Goal: Task Accomplishment & Management: Manage account settings

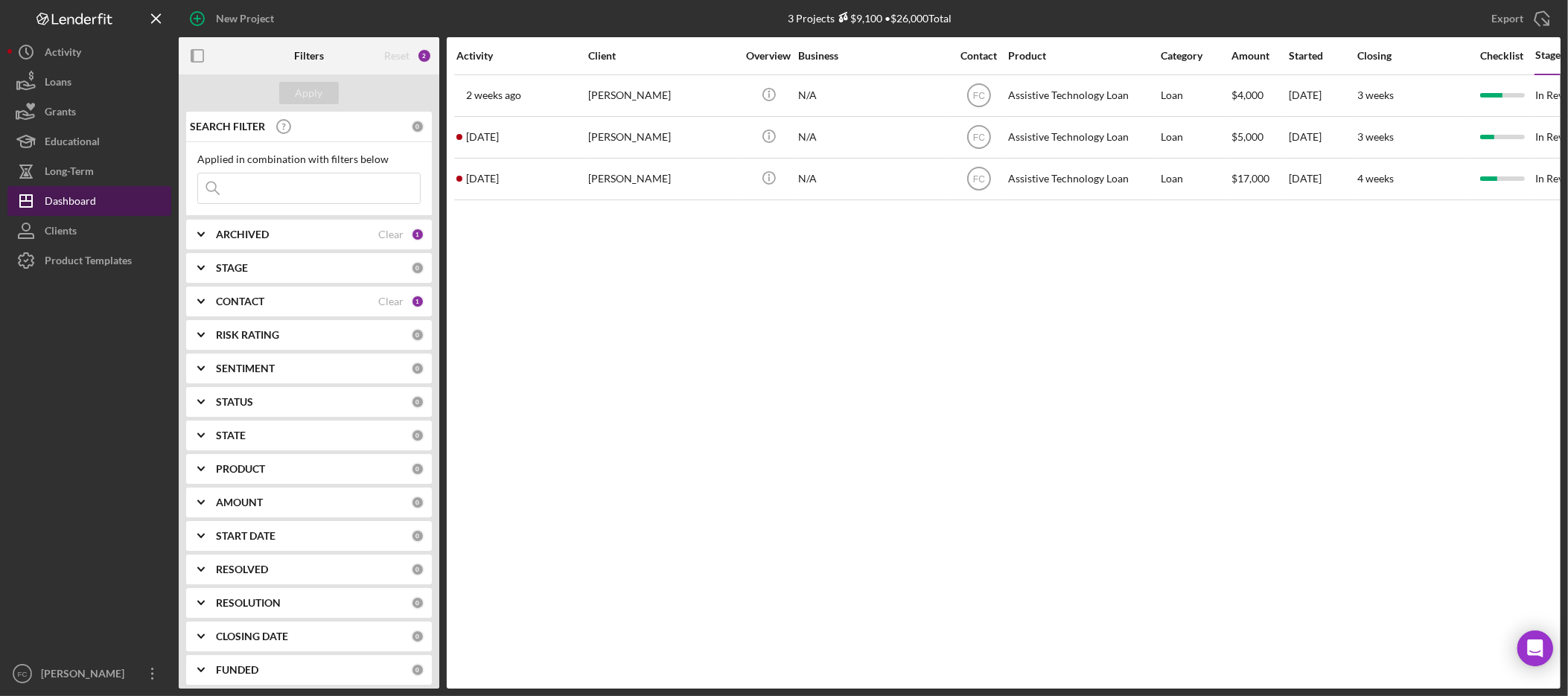
click at [81, 200] on div "Dashboard" at bounding box center [70, 203] width 52 height 33
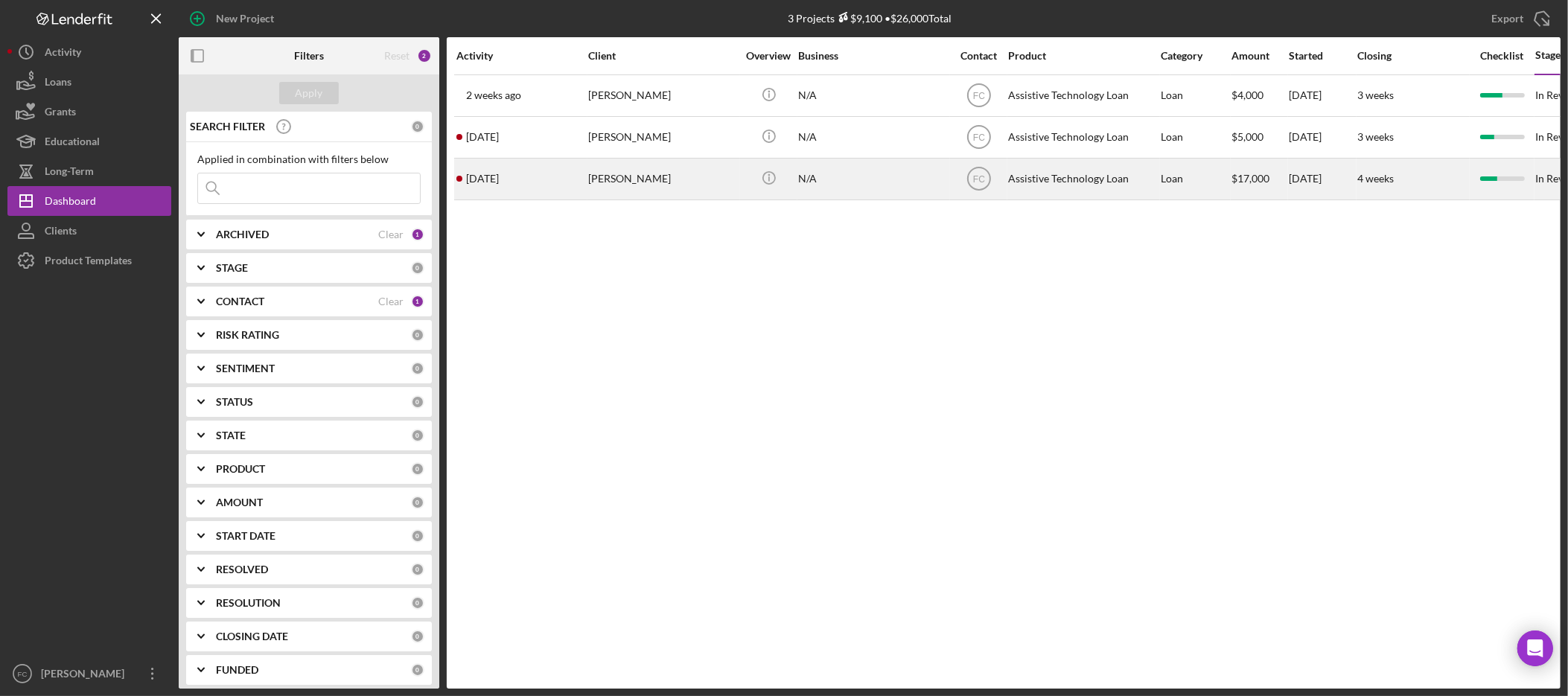
click at [624, 176] on div "[PERSON_NAME]" at bounding box center [662, 179] width 149 height 40
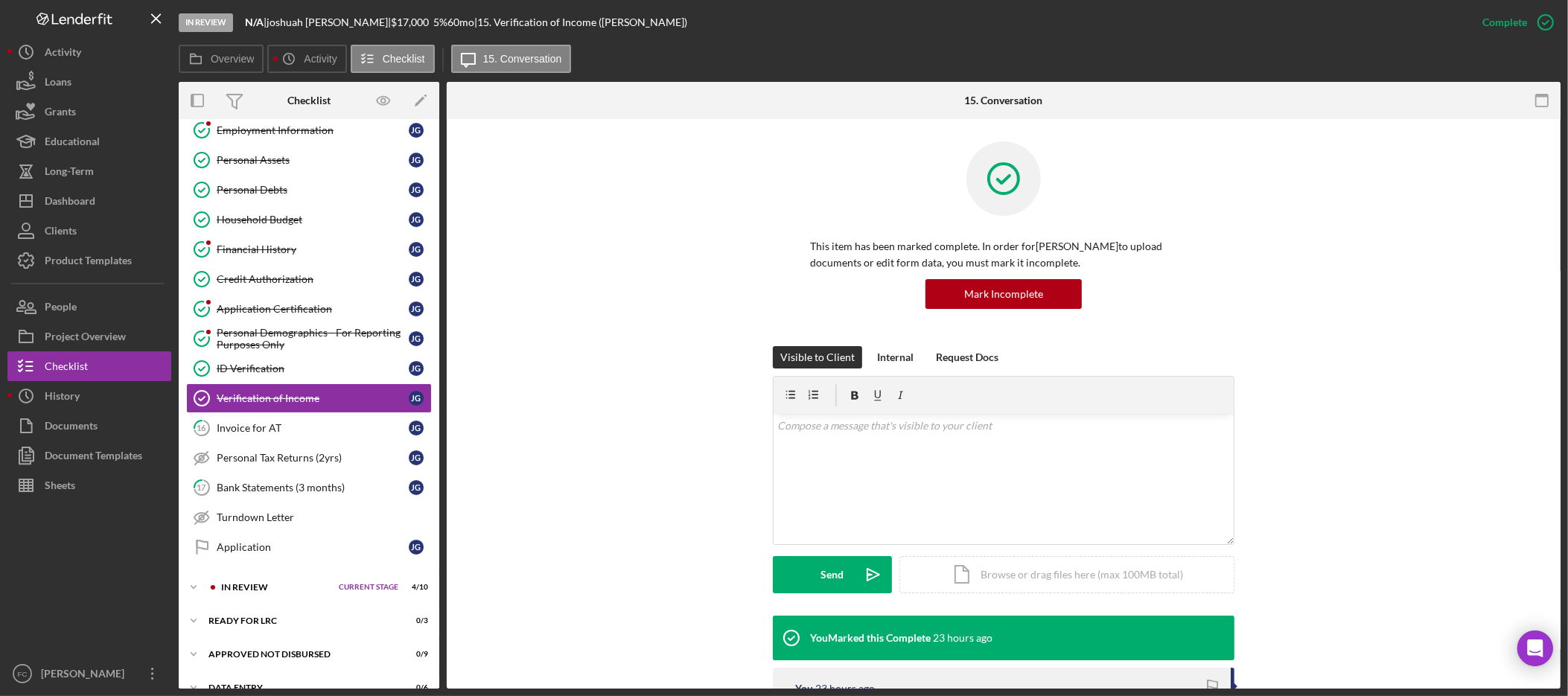
scroll to position [224, 0]
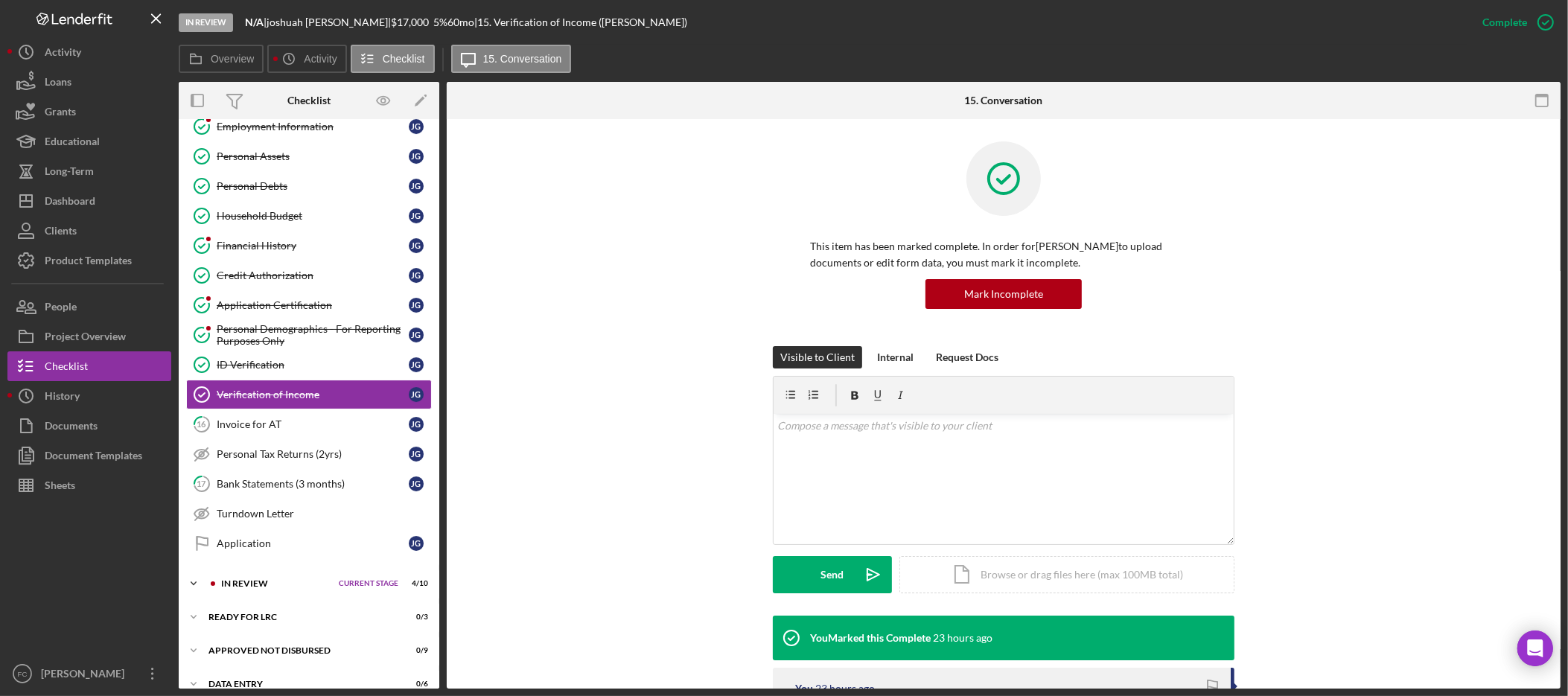
click at [193, 586] on polyline at bounding box center [193, 583] width 5 height 3
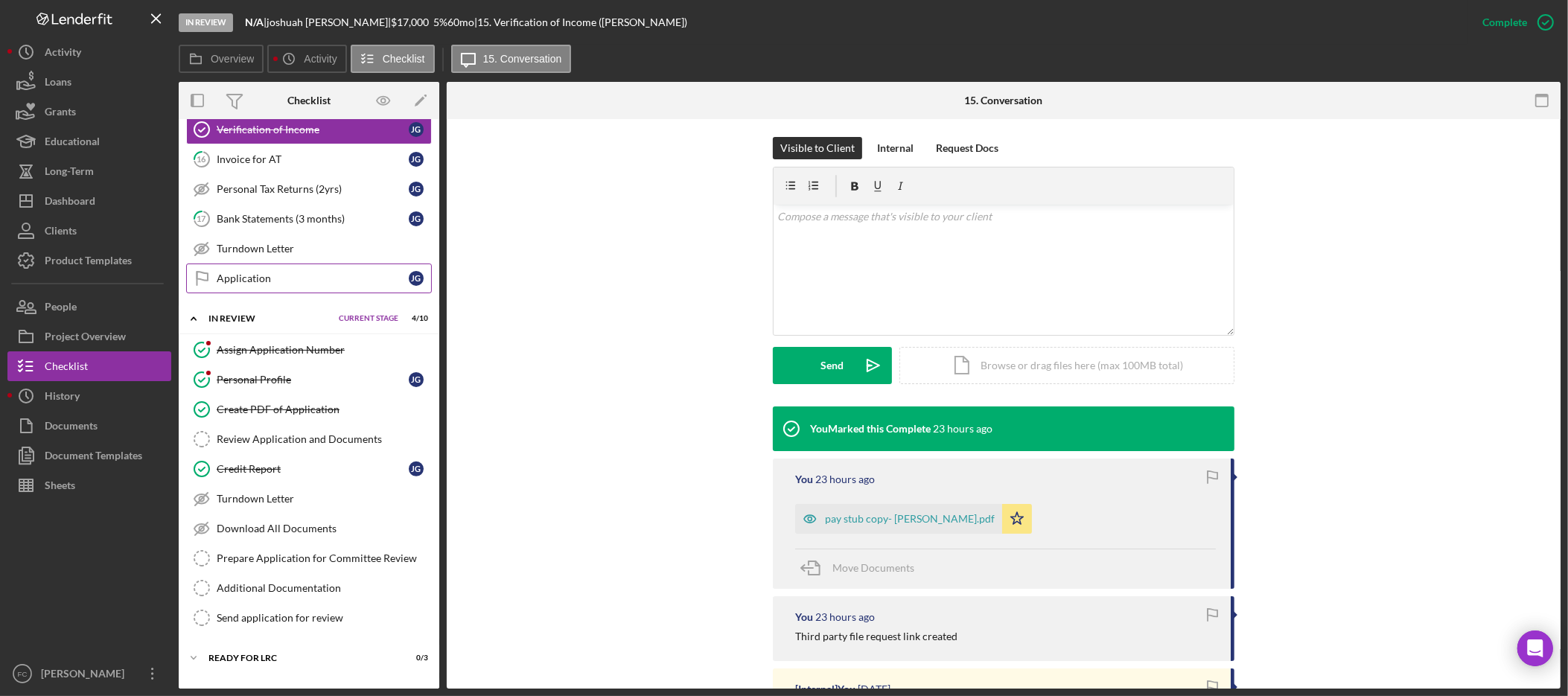
scroll to position [560, 0]
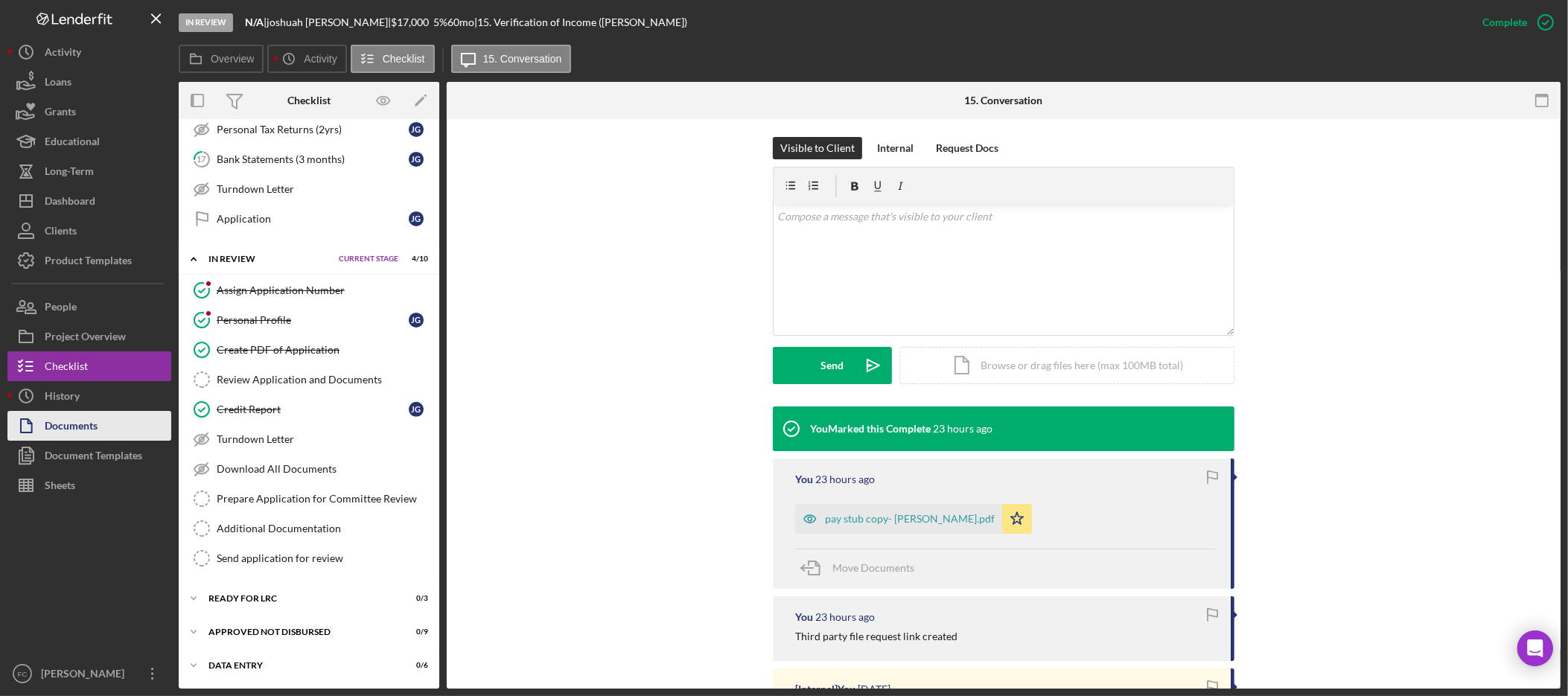
click at [97, 422] on div "Documents" at bounding box center [70, 428] width 53 height 33
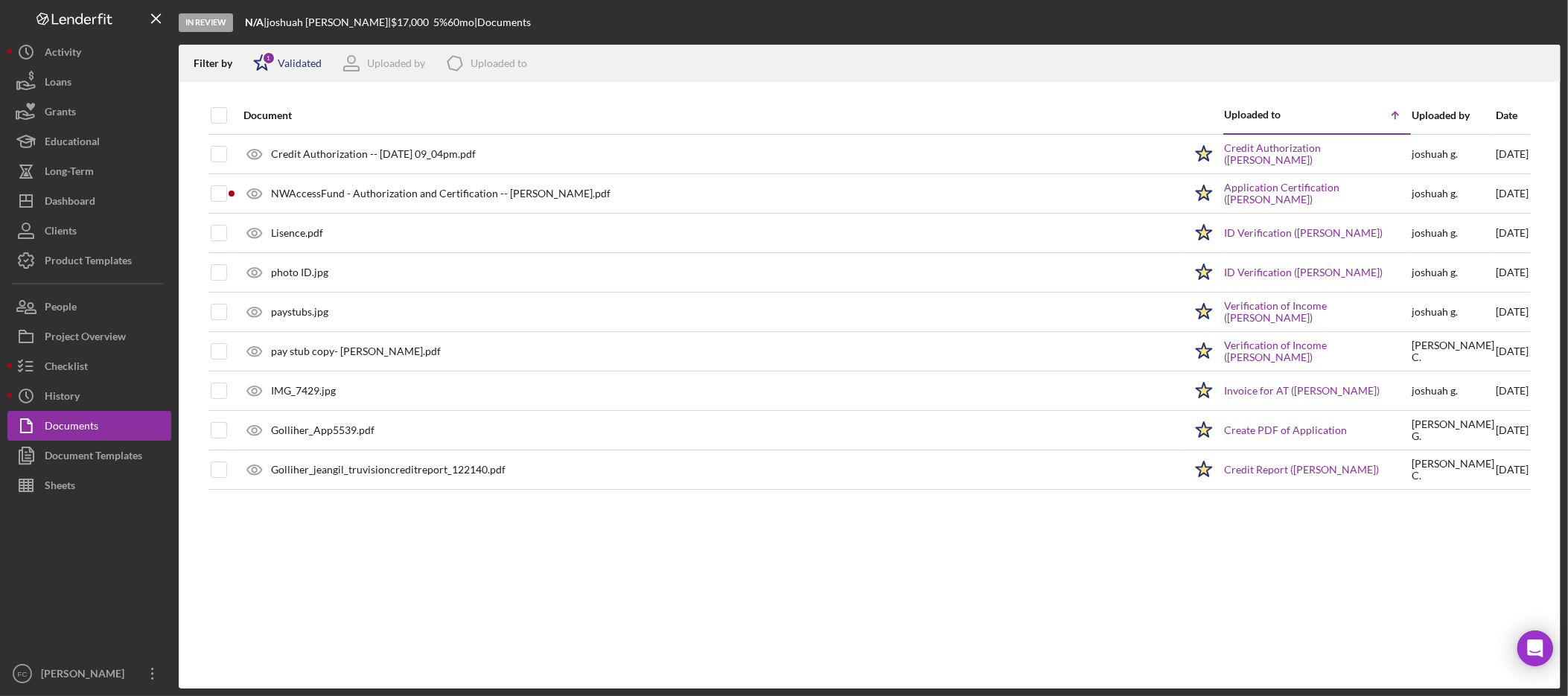
click at [314, 61] on div "Validated" at bounding box center [299, 63] width 43 height 12
click at [111, 188] on button "Icon/Dashboard Dashboard" at bounding box center [89, 201] width 164 height 30
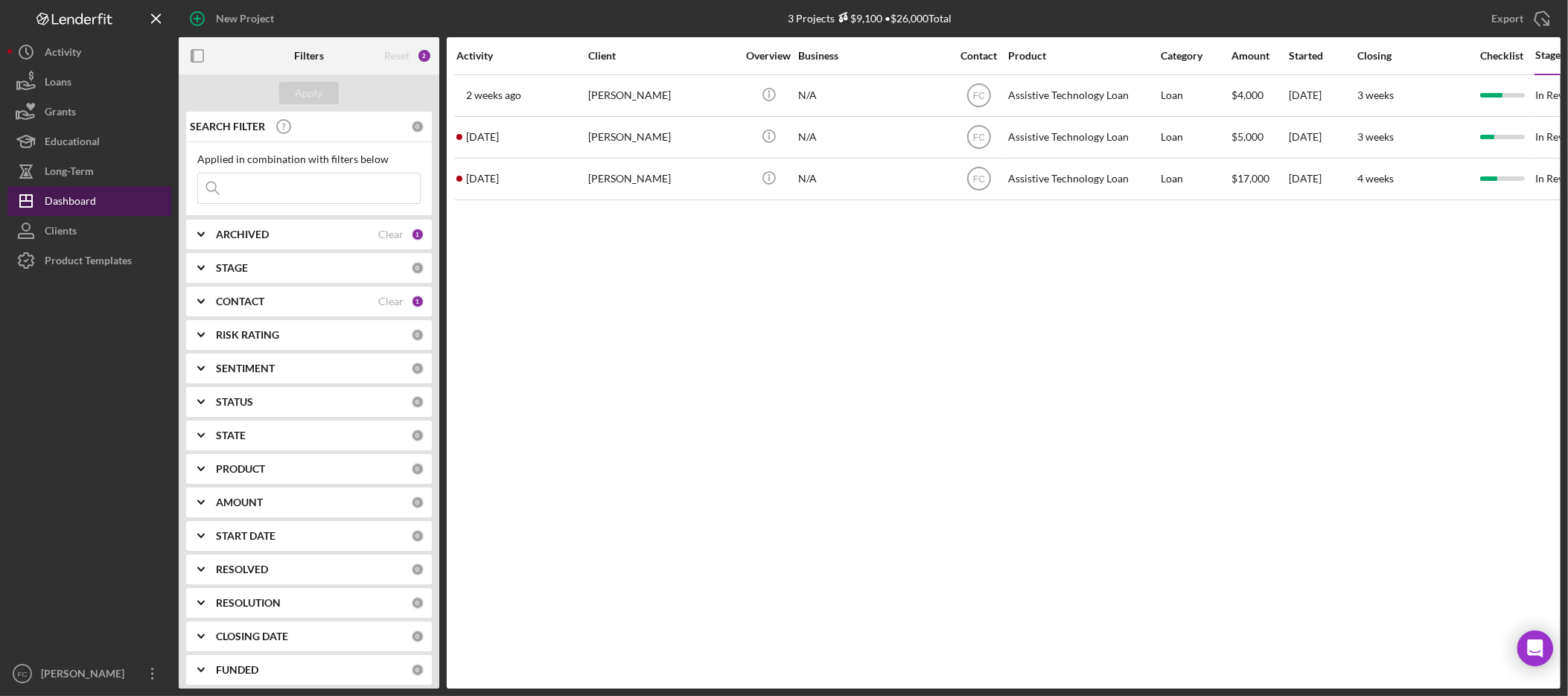
click at [87, 204] on div "Dashboard" at bounding box center [70, 203] width 52 height 33
click at [68, 205] on div "Dashboard" at bounding box center [70, 203] width 52 height 33
click at [43, 198] on icon "Icon/Dashboard" at bounding box center [26, 201] width 37 height 37
click at [51, 200] on div "Dashboard" at bounding box center [70, 203] width 52 height 33
click at [348, 98] on div "Apply" at bounding box center [309, 93] width 261 height 37
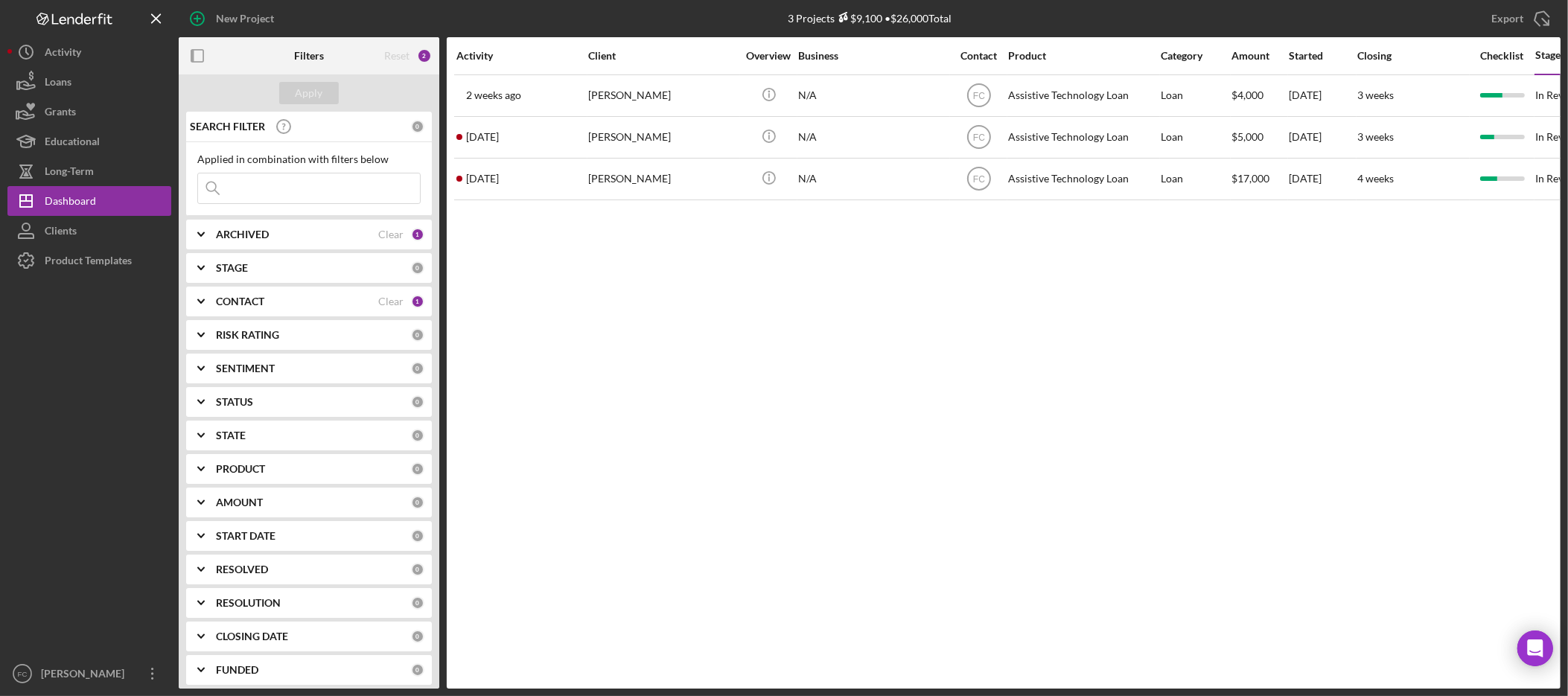
click at [549, 277] on div "Activity Client Overview Business Contact Product Category Amount Started Closi…" at bounding box center [1004, 363] width 1114 height 652
click at [82, 239] on button "Clients" at bounding box center [89, 230] width 164 height 30
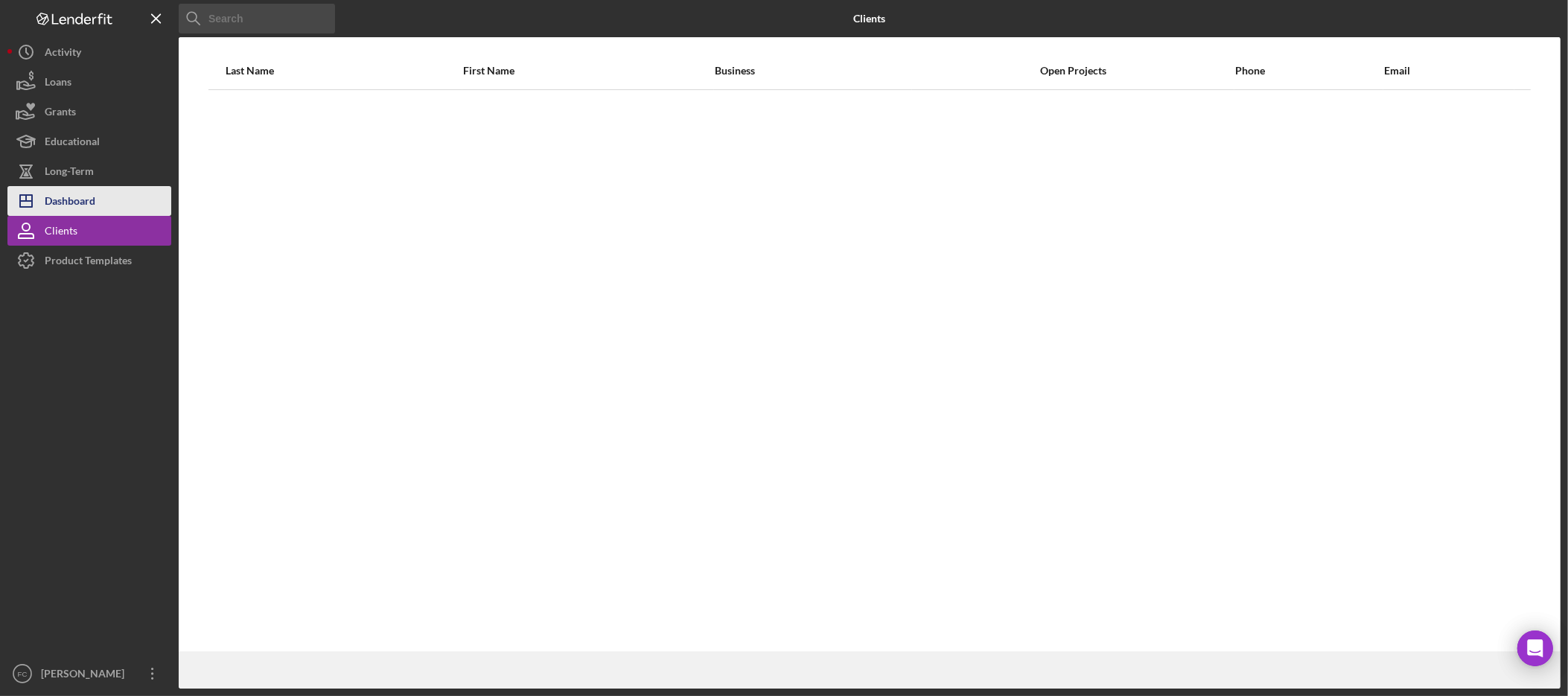
click at [82, 211] on div "Dashboard" at bounding box center [69, 203] width 51 height 33
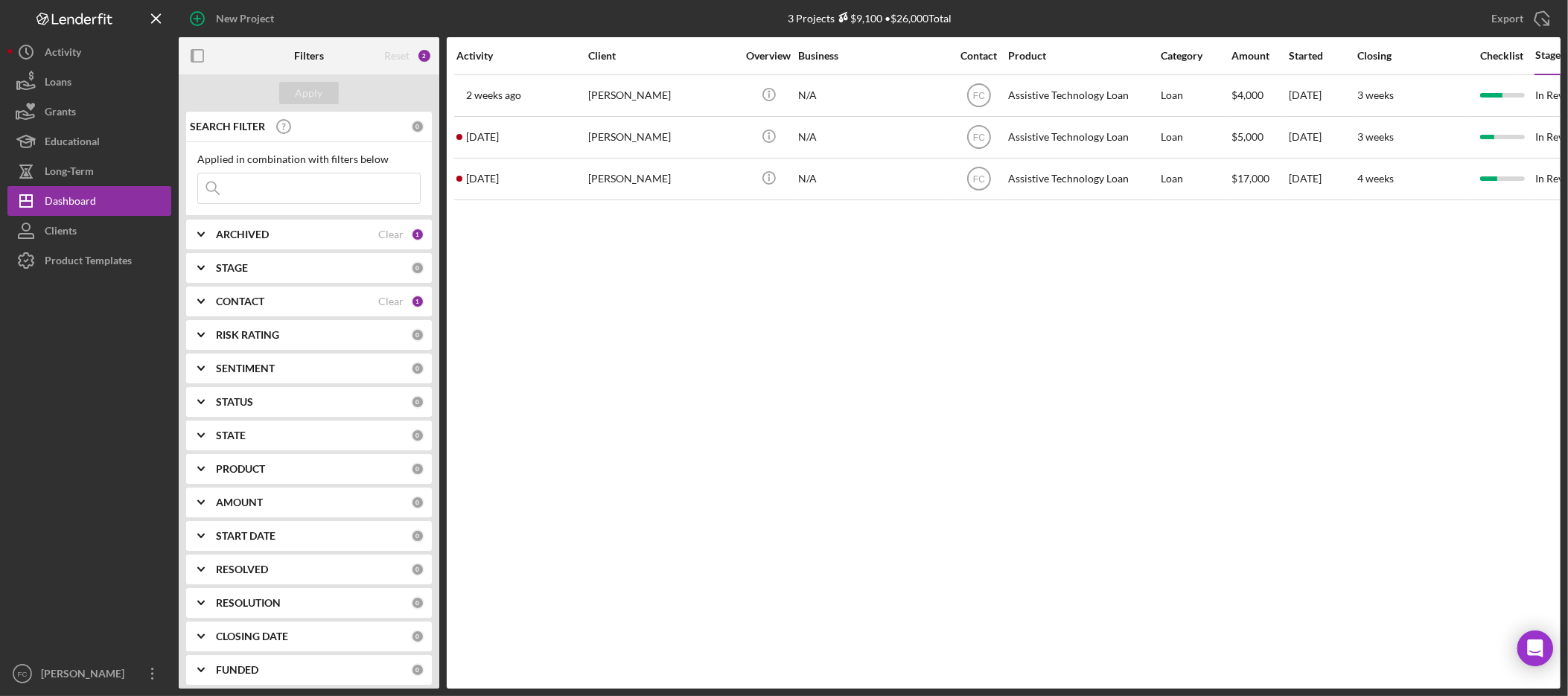
scroll to position [42, 0]
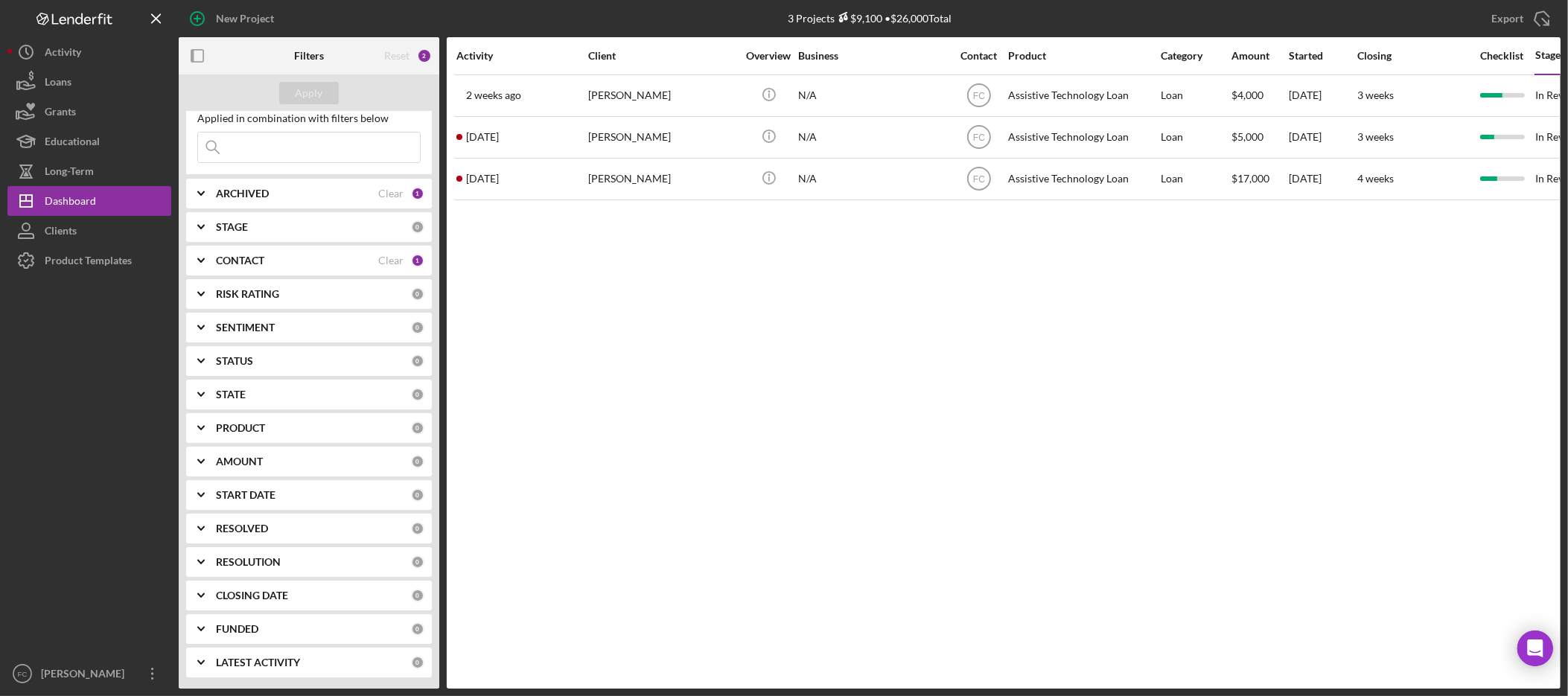
click at [269, 189] on div "ARCHIVED" at bounding box center [296, 193] width 162 height 12
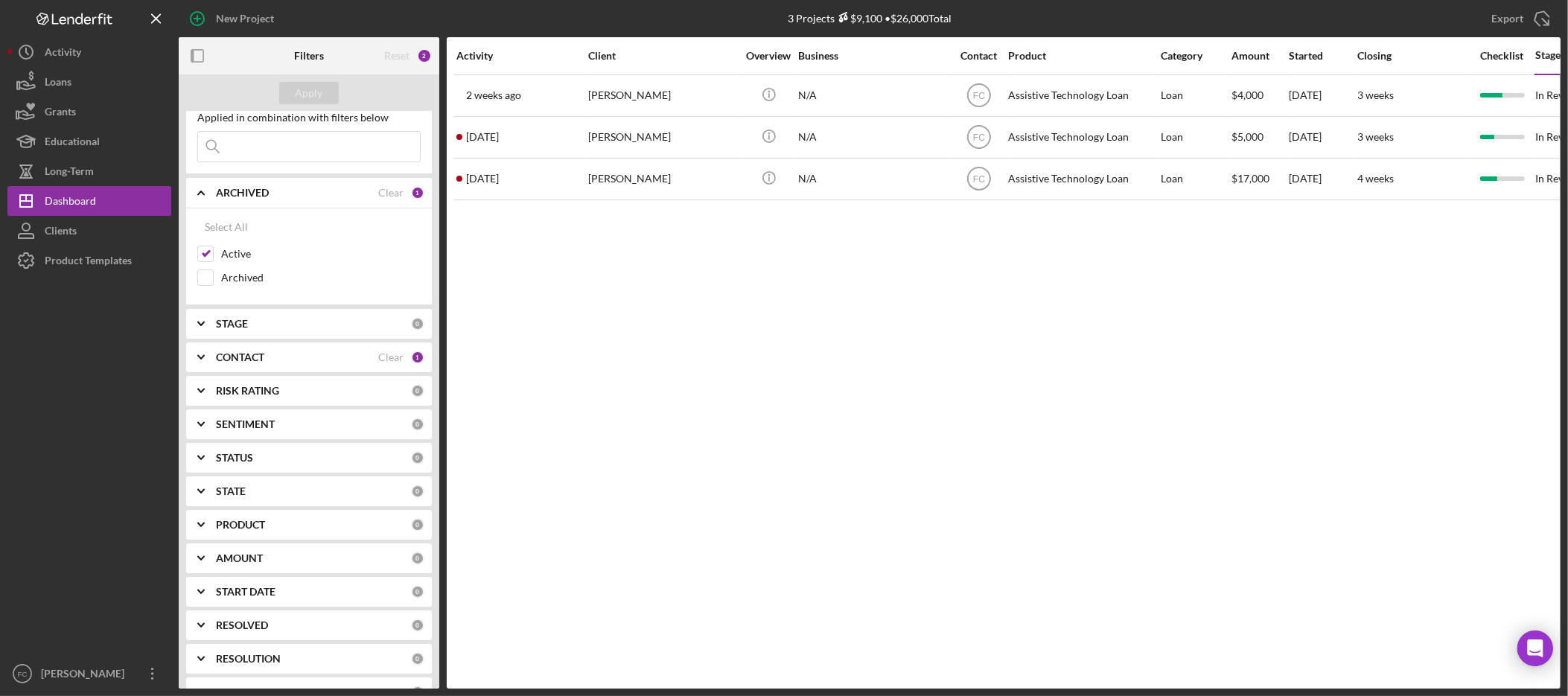
click at [265, 363] on div "CONTACT" at bounding box center [296, 357] width 162 height 12
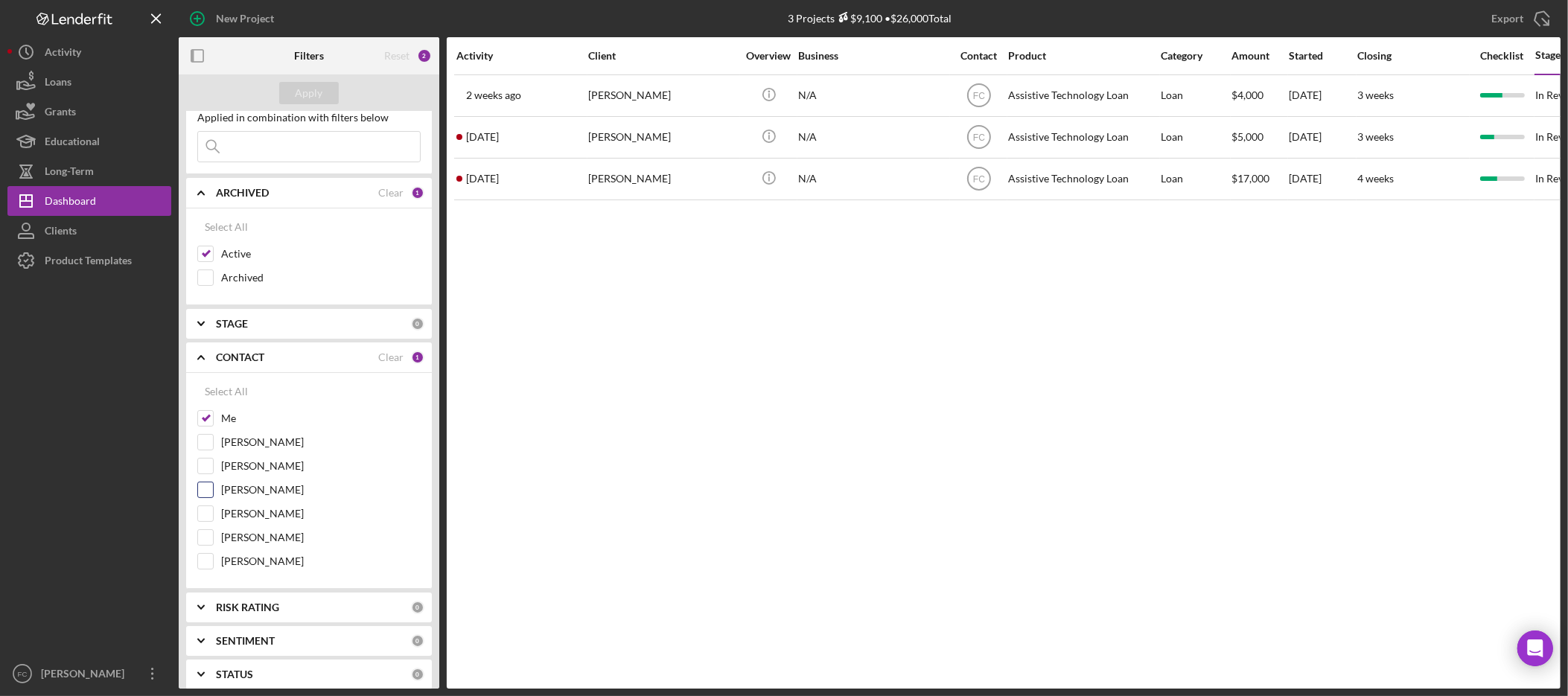
click at [202, 494] on input "[PERSON_NAME]" at bounding box center [205, 491] width 15 height 15
checkbox input "true"
click at [212, 422] on input "Me" at bounding box center [205, 418] width 15 height 15
checkbox input "false"
click at [303, 97] on div "Apply" at bounding box center [310, 93] width 28 height 22
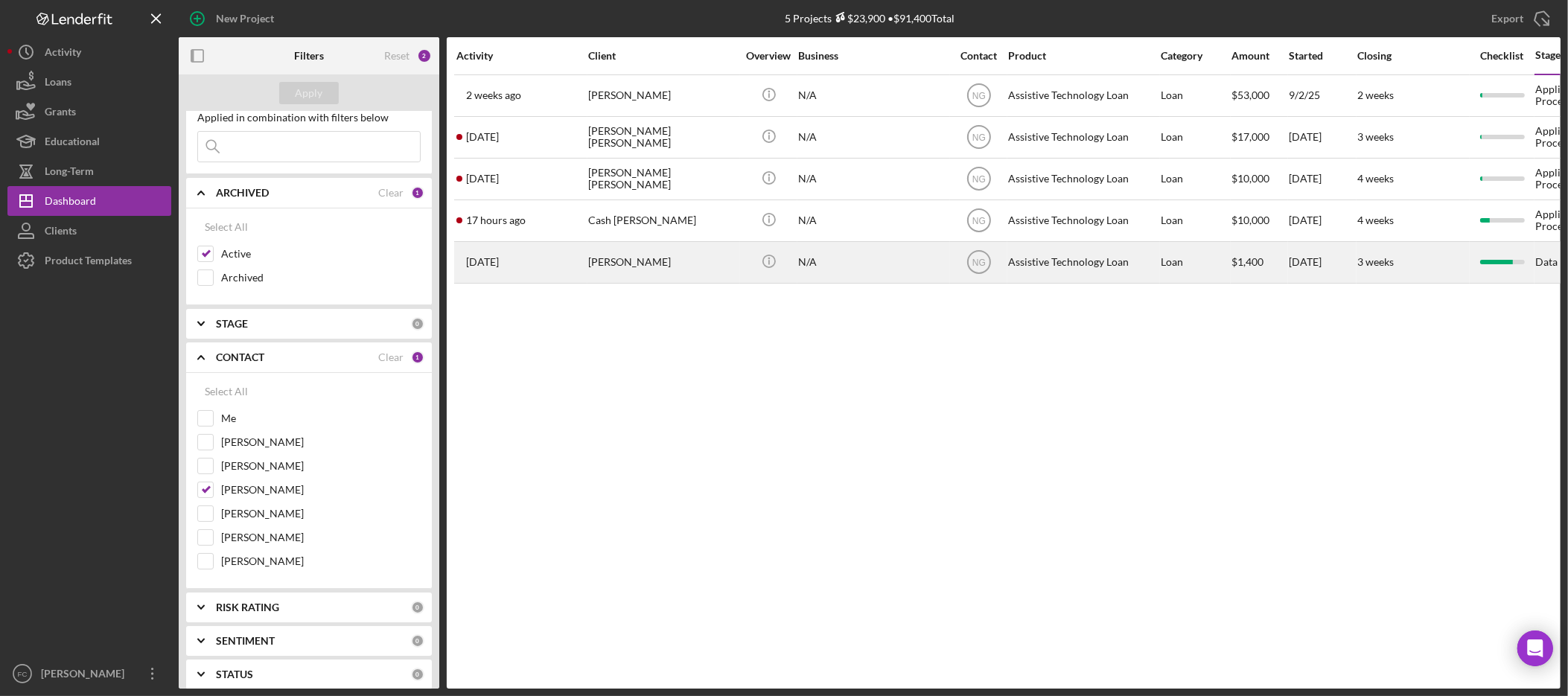
click at [631, 266] on div "[PERSON_NAME]" at bounding box center [662, 262] width 149 height 40
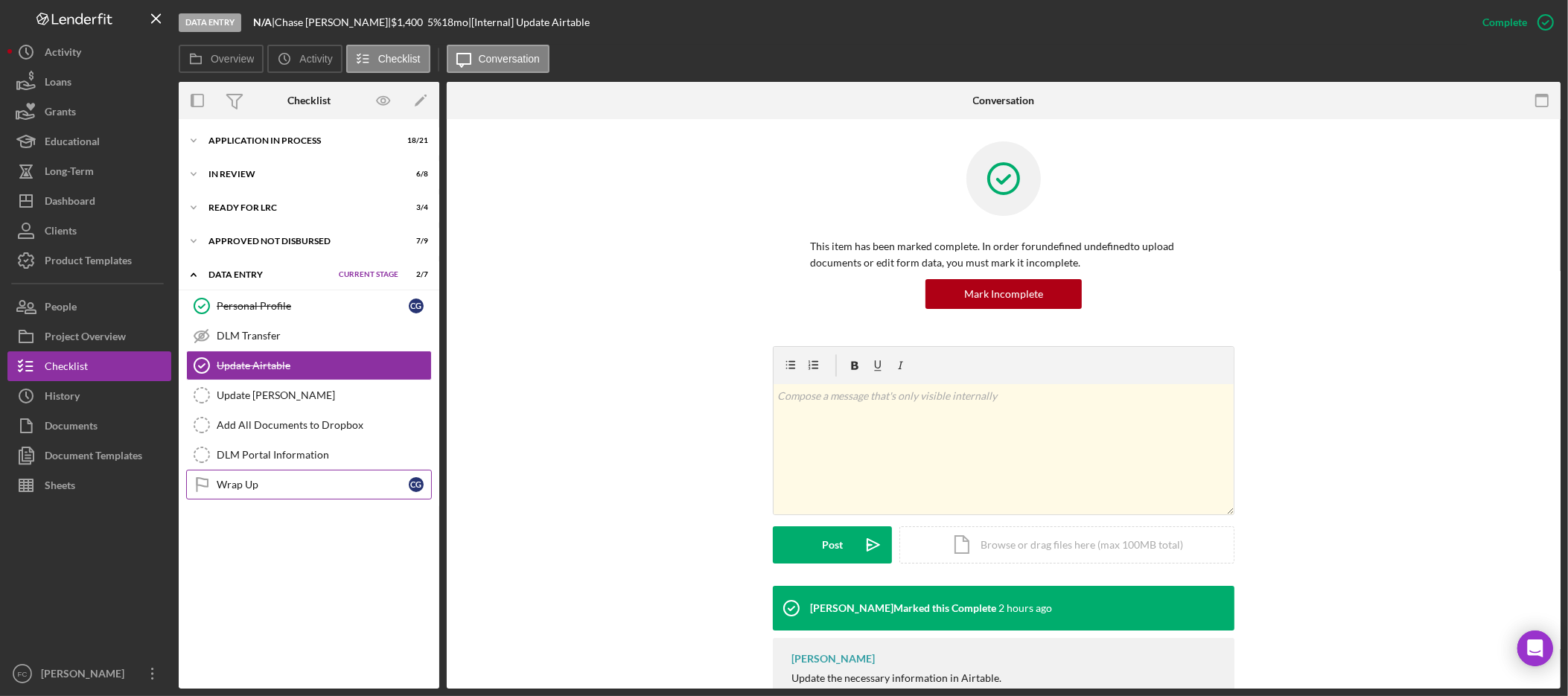
click at [251, 494] on link "Wrap Up Wrap Up C G" at bounding box center [309, 485] width 246 height 30
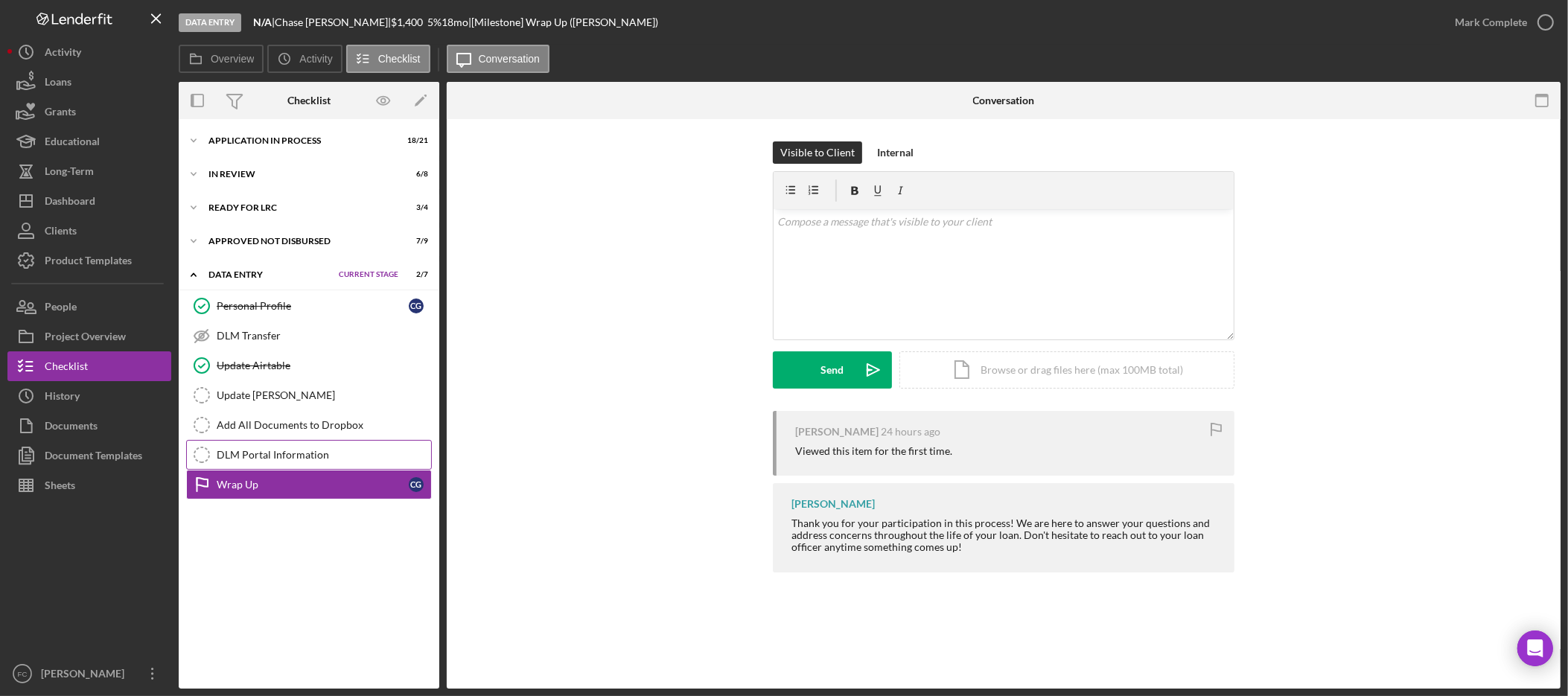
click at [330, 456] on div "DLM Portal Information" at bounding box center [324, 454] width 215 height 12
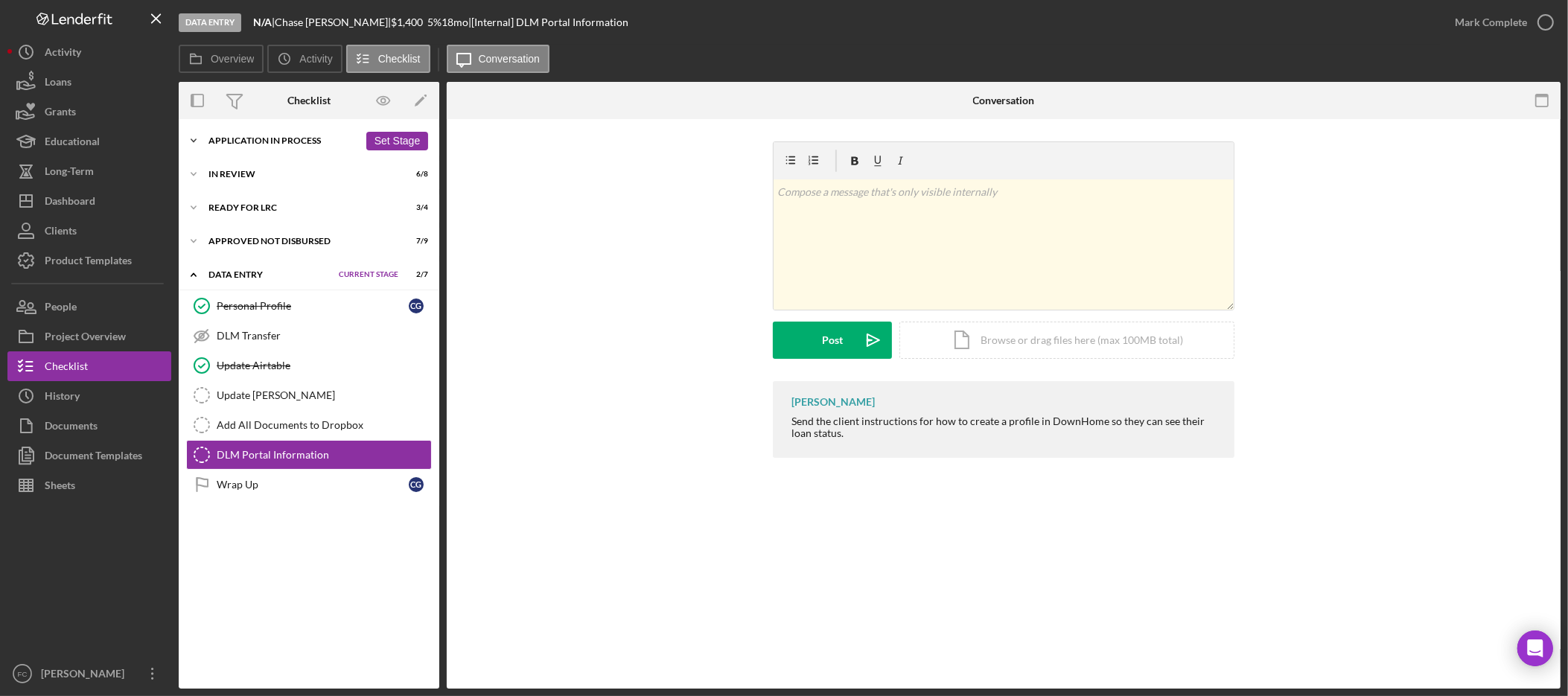
click at [193, 143] on icon "Icon/Expander" at bounding box center [193, 141] width 30 height 30
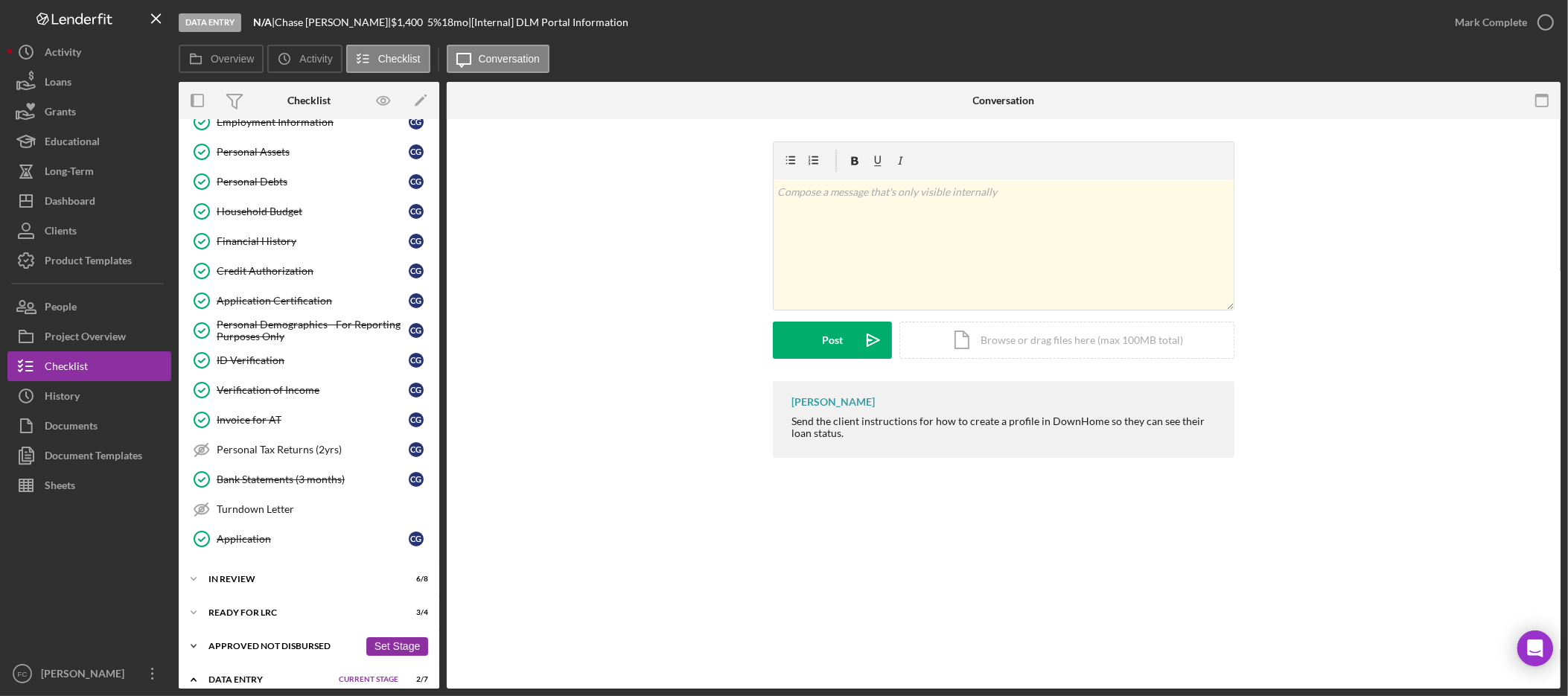
scroll to position [452, 0]
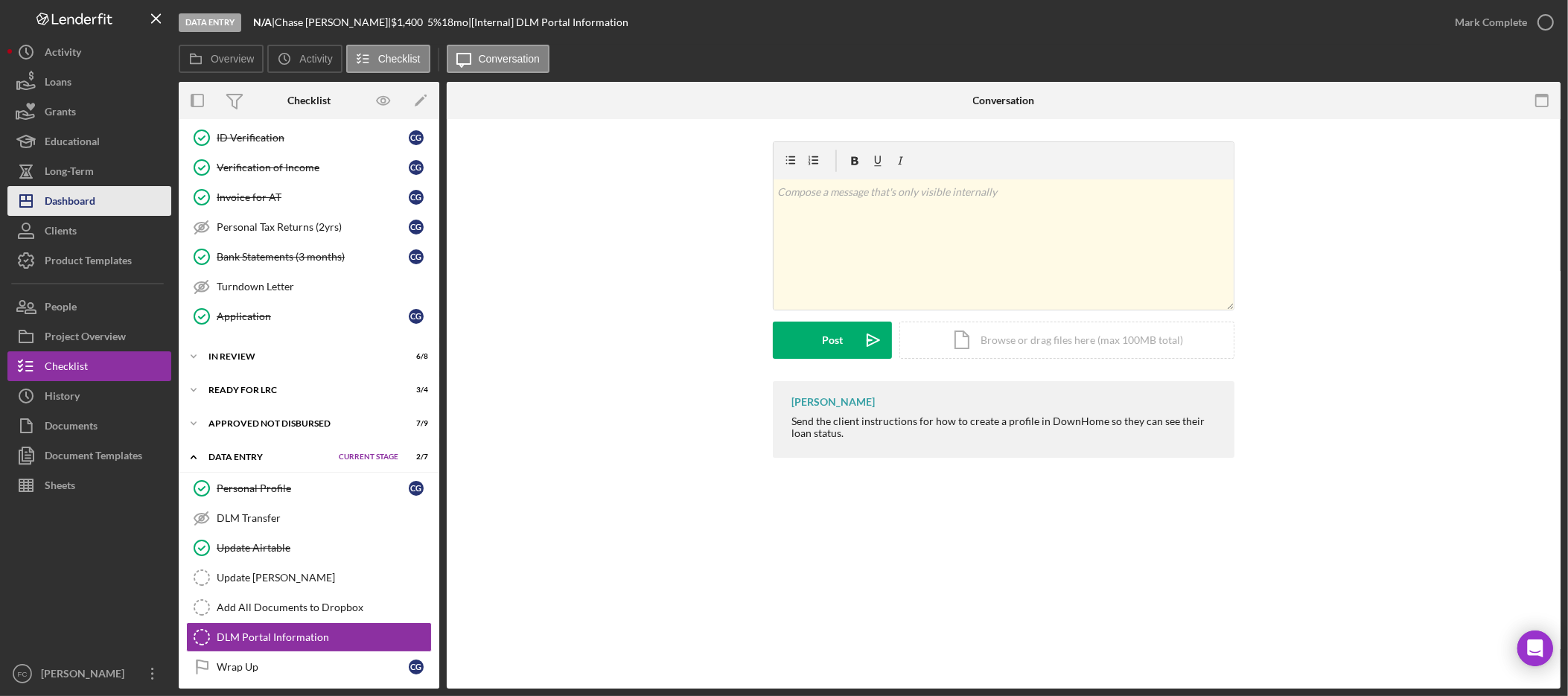
click at [93, 197] on div "Dashboard" at bounding box center [69, 203] width 51 height 33
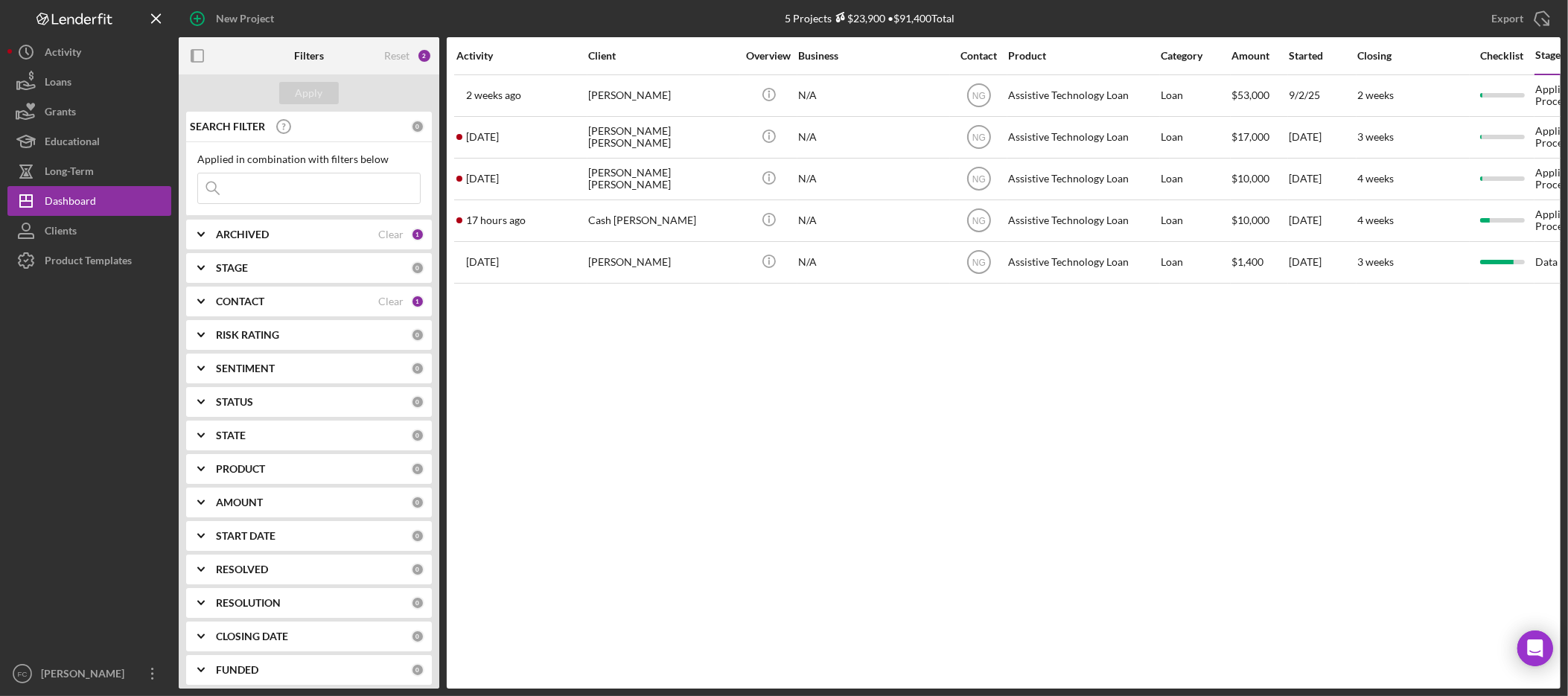
click at [294, 342] on div "RISK RATING 0" at bounding box center [319, 335] width 208 height 30
click at [292, 338] on div "RISK RATING" at bounding box center [313, 335] width 195 height 12
click at [277, 264] on div "STAGE" at bounding box center [313, 267] width 195 height 12
click at [280, 264] on div "STAGE" at bounding box center [313, 267] width 195 height 12
click at [276, 232] on div "ARCHIVED" at bounding box center [296, 234] width 162 height 12
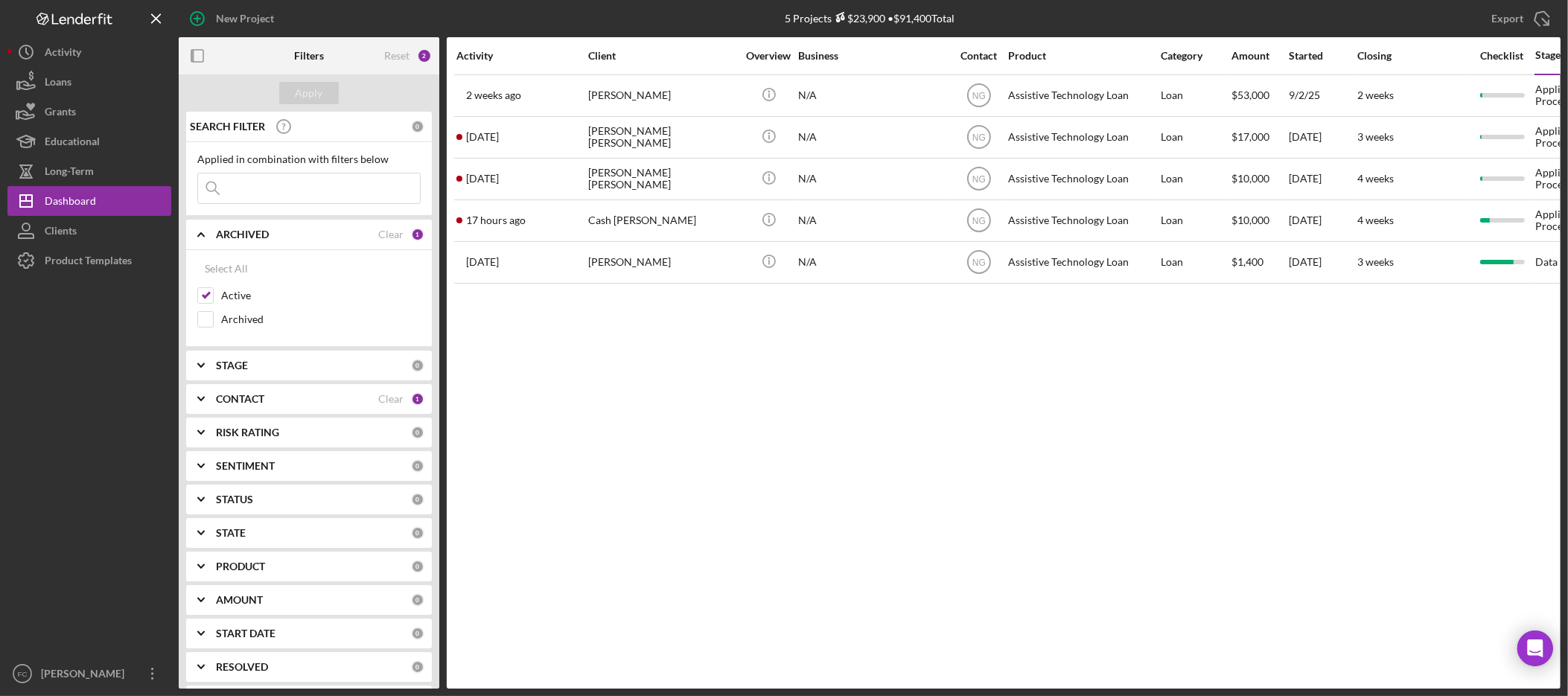
click at [273, 232] on div "ARCHIVED" at bounding box center [296, 234] width 162 height 12
click at [291, 401] on div "STATUS" at bounding box center [313, 402] width 195 height 12
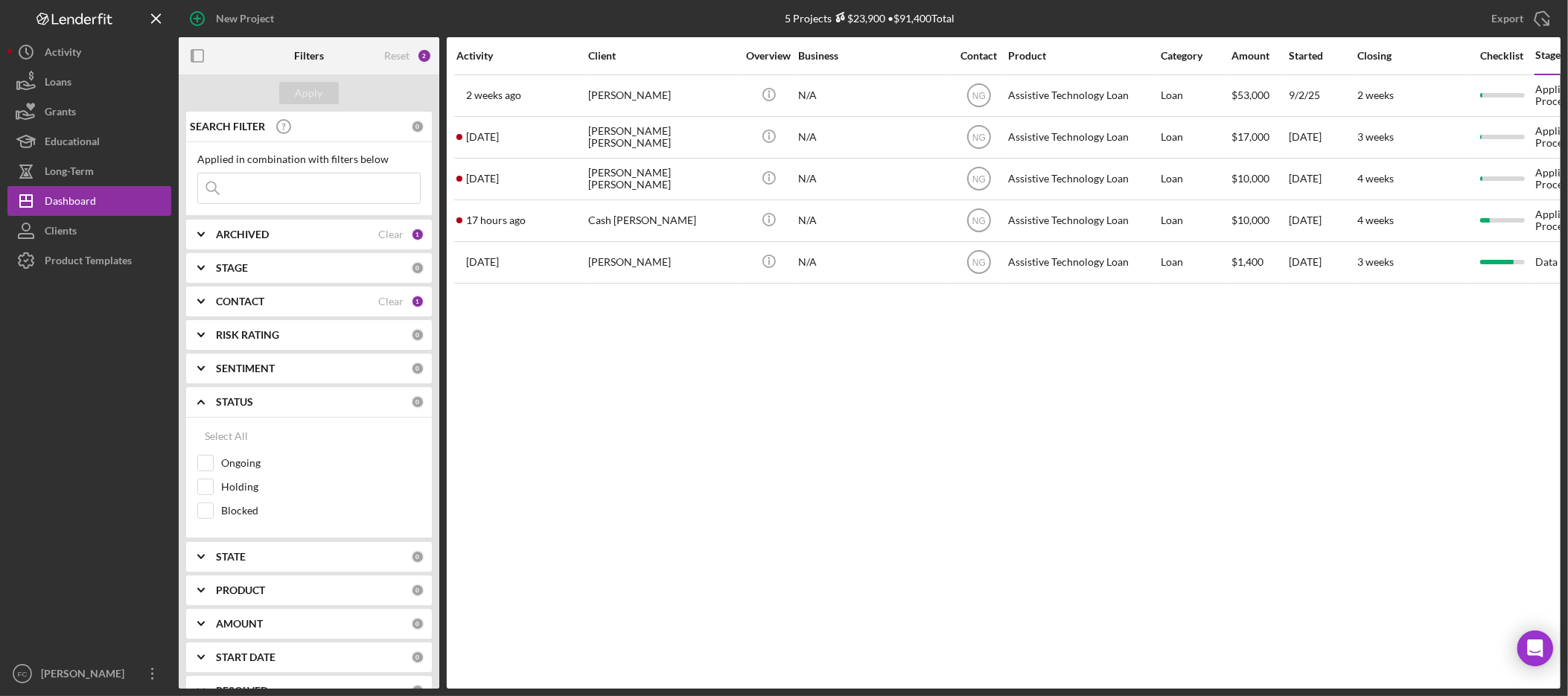
click at [291, 401] on div "STATUS" at bounding box center [313, 402] width 195 height 12
click at [281, 374] on div "SENTIMENT" at bounding box center [313, 368] width 195 height 12
click at [281, 378] on div "SENTIMENT 0" at bounding box center [319, 368] width 208 height 30
click at [300, 304] on div "CONTACT" at bounding box center [296, 302] width 162 height 12
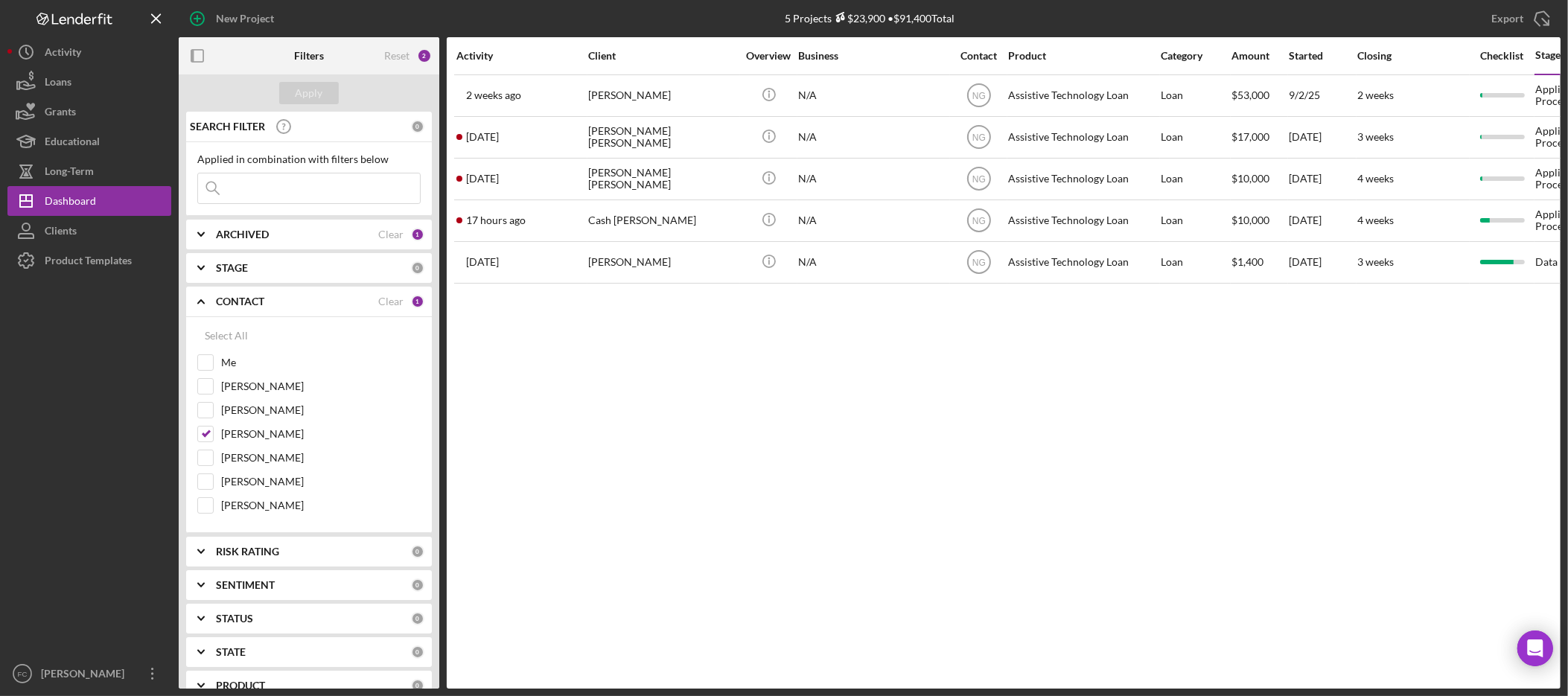
click at [208, 354] on div "Select All Me [PERSON_NAME] [PERSON_NAME] [PERSON_NAME] [PERSON_NAME] [PERSON_N…" at bounding box center [308, 421] width 223 height 200
click at [208, 360] on input "Me" at bounding box center [205, 363] width 15 height 15
checkbox input "true"
click at [213, 439] on div at bounding box center [205, 434] width 17 height 17
click at [202, 439] on input "[PERSON_NAME]" at bounding box center [205, 434] width 15 height 15
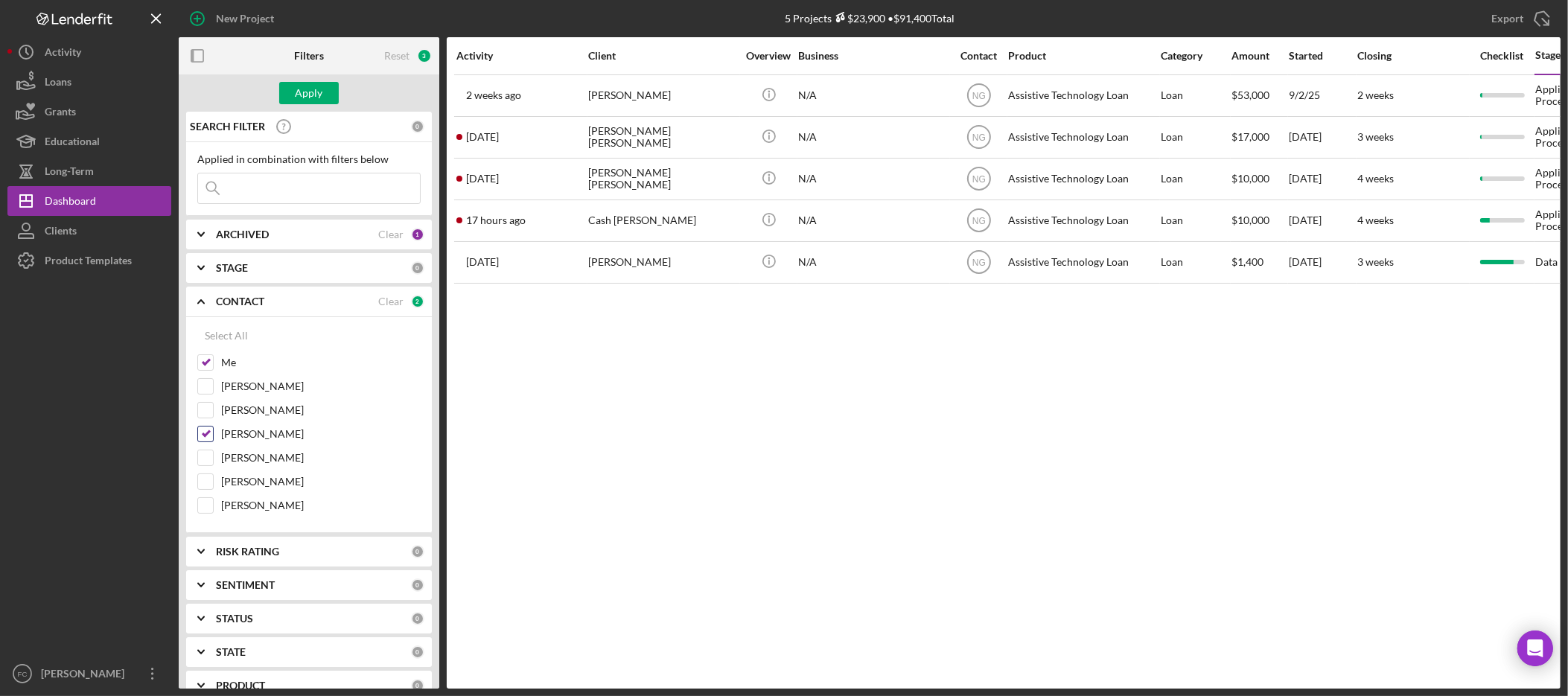
checkbox input "false"
click at [326, 93] on button "Apply" at bounding box center [309, 93] width 59 height 22
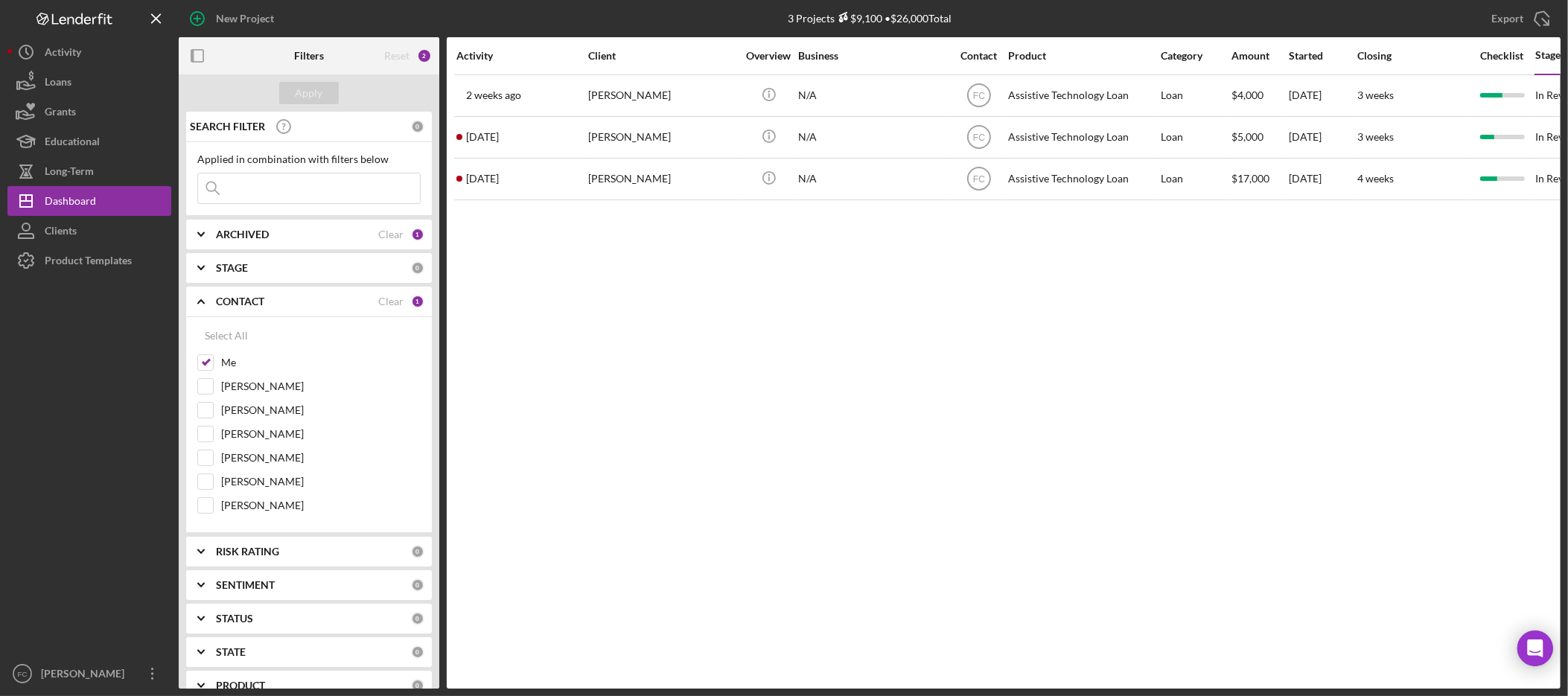
click at [837, 400] on div "Activity Client Overview Business Contact Product Category Amount Started Closi…" at bounding box center [1004, 363] width 1114 height 652
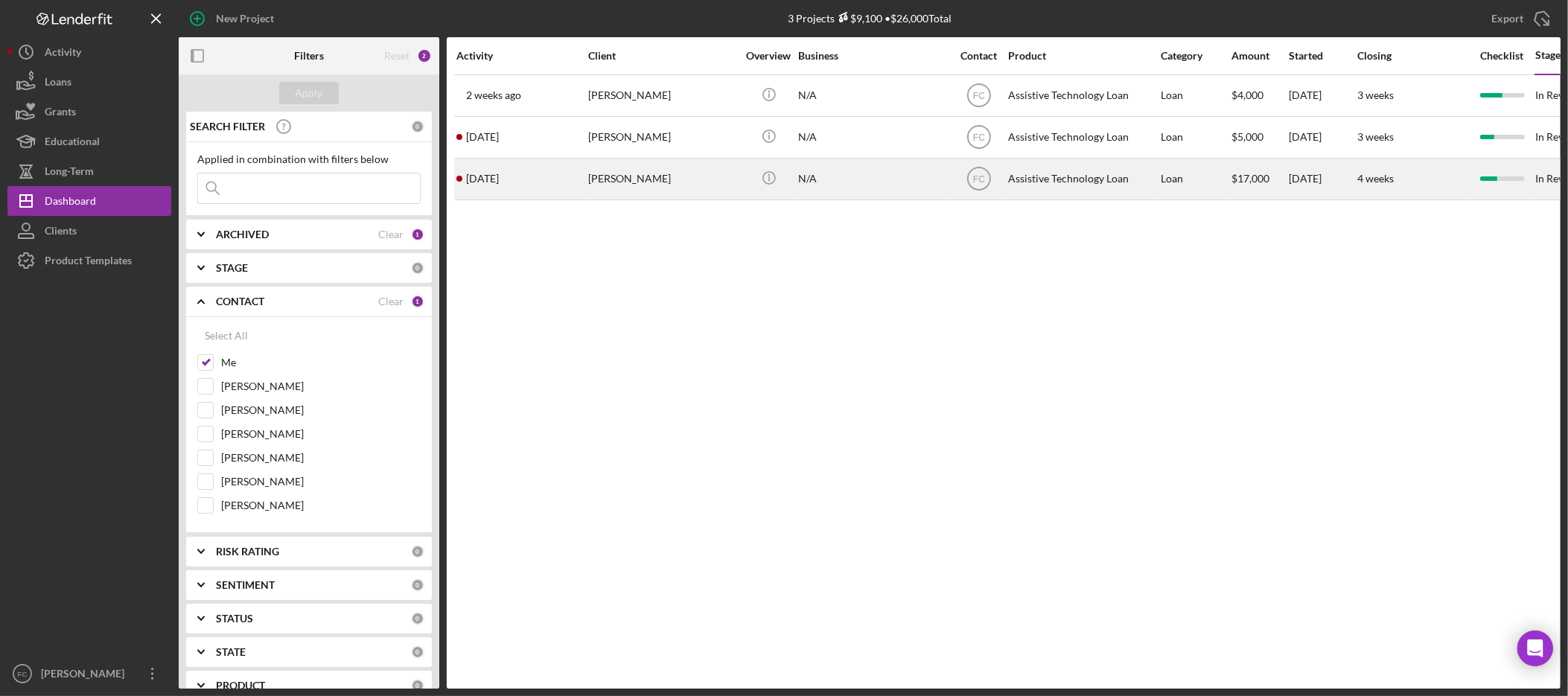
click at [650, 180] on div "[PERSON_NAME]" at bounding box center [662, 179] width 149 height 40
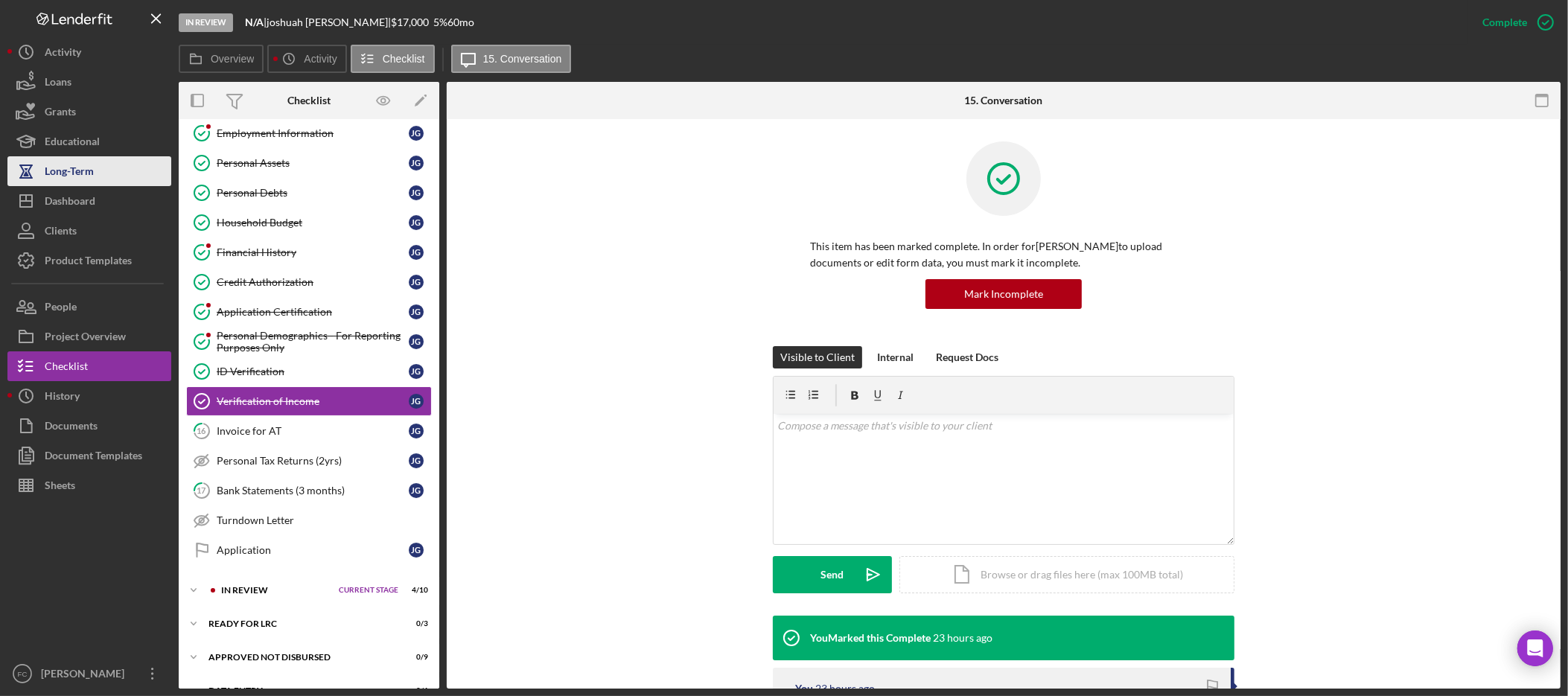
scroll to position [219, 0]
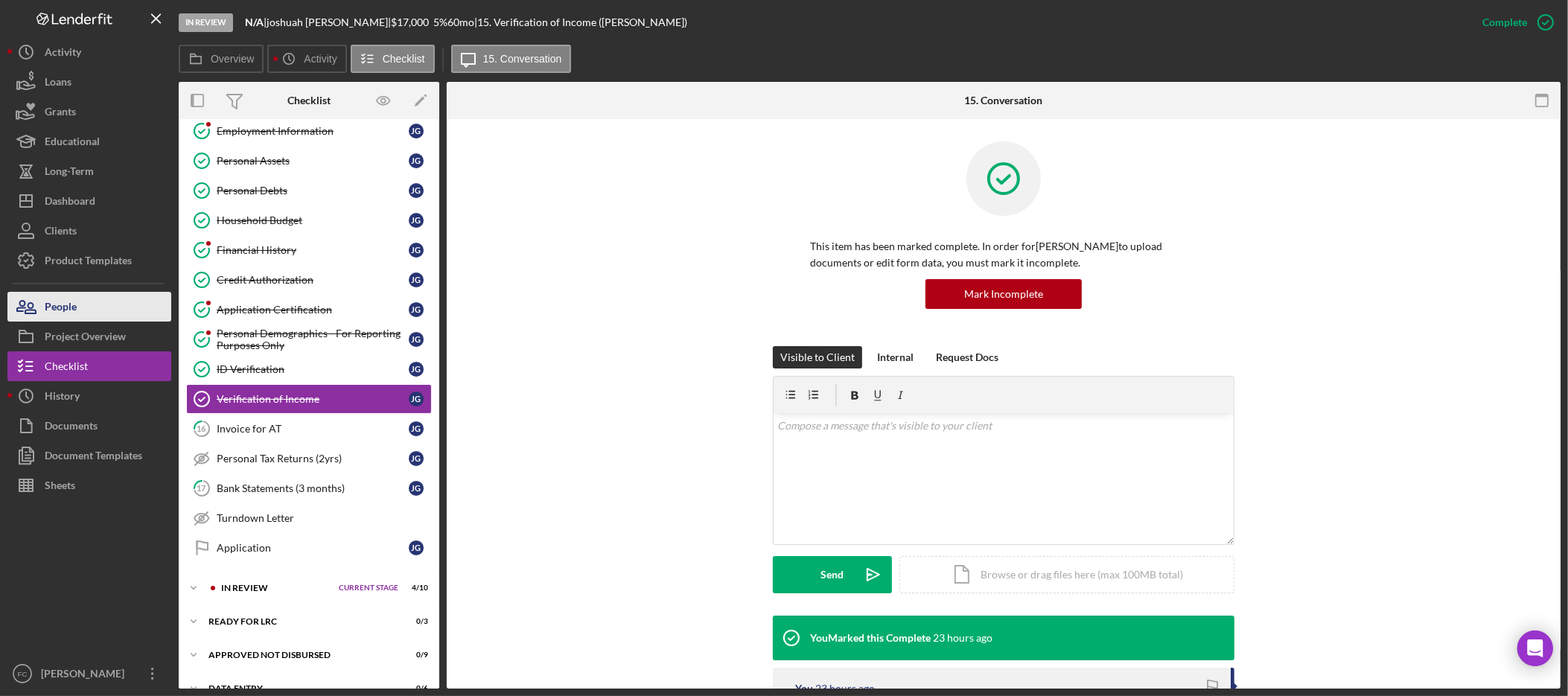
click at [77, 312] on button "People" at bounding box center [89, 306] width 164 height 30
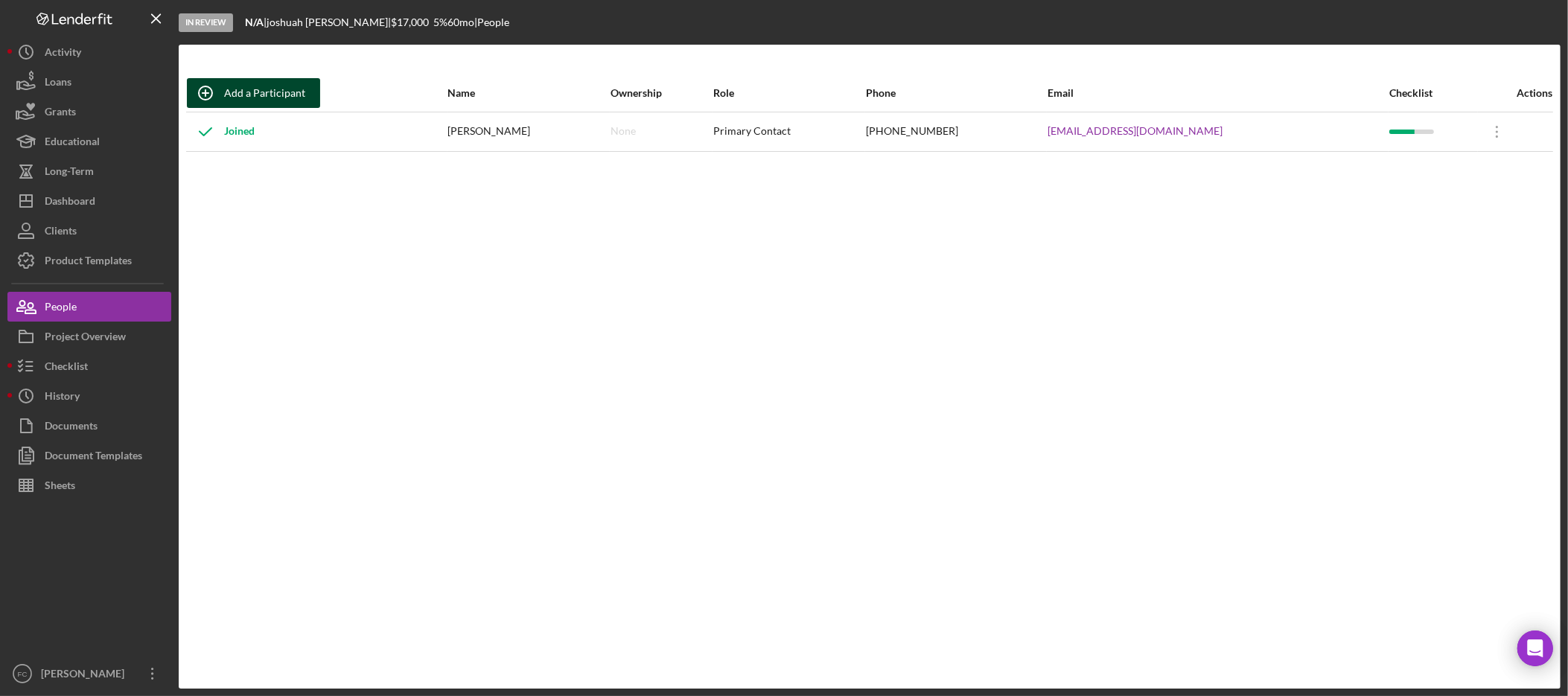
click at [204, 92] on icon "button" at bounding box center [205, 93] width 37 height 37
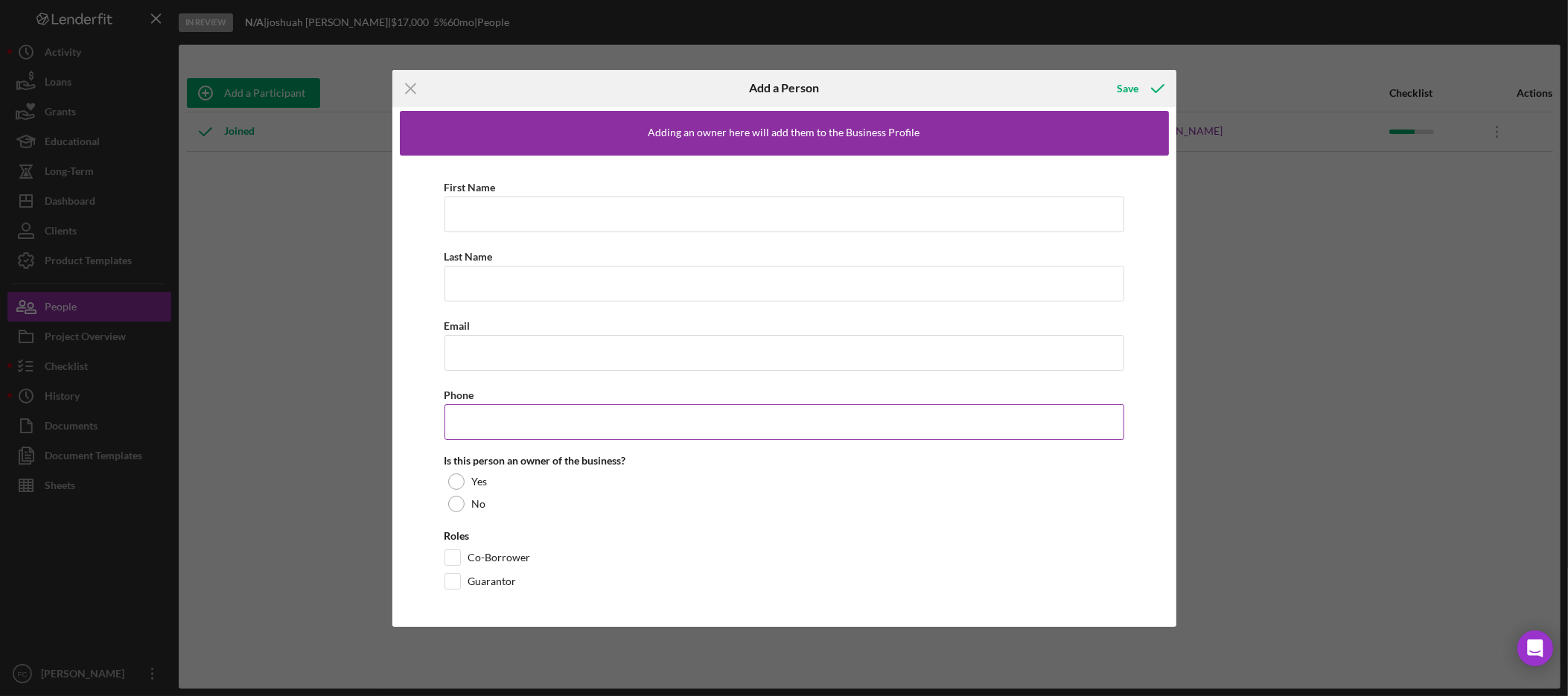
scroll to position [6, 0]
click at [403, 82] on icon "Icon/Menu Close" at bounding box center [411, 89] width 37 height 37
